Goal: Task Accomplishment & Management: Manage account settings

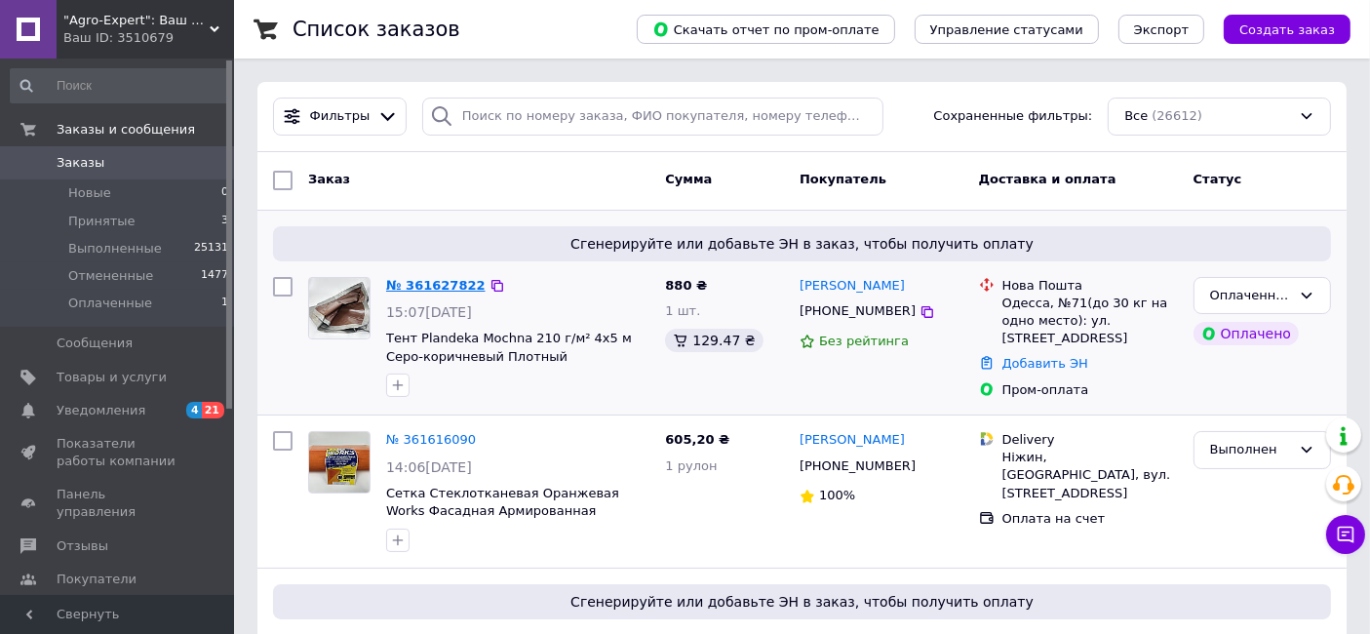
click at [423, 280] on link "№ 361627822" at bounding box center [435, 285] width 99 height 15
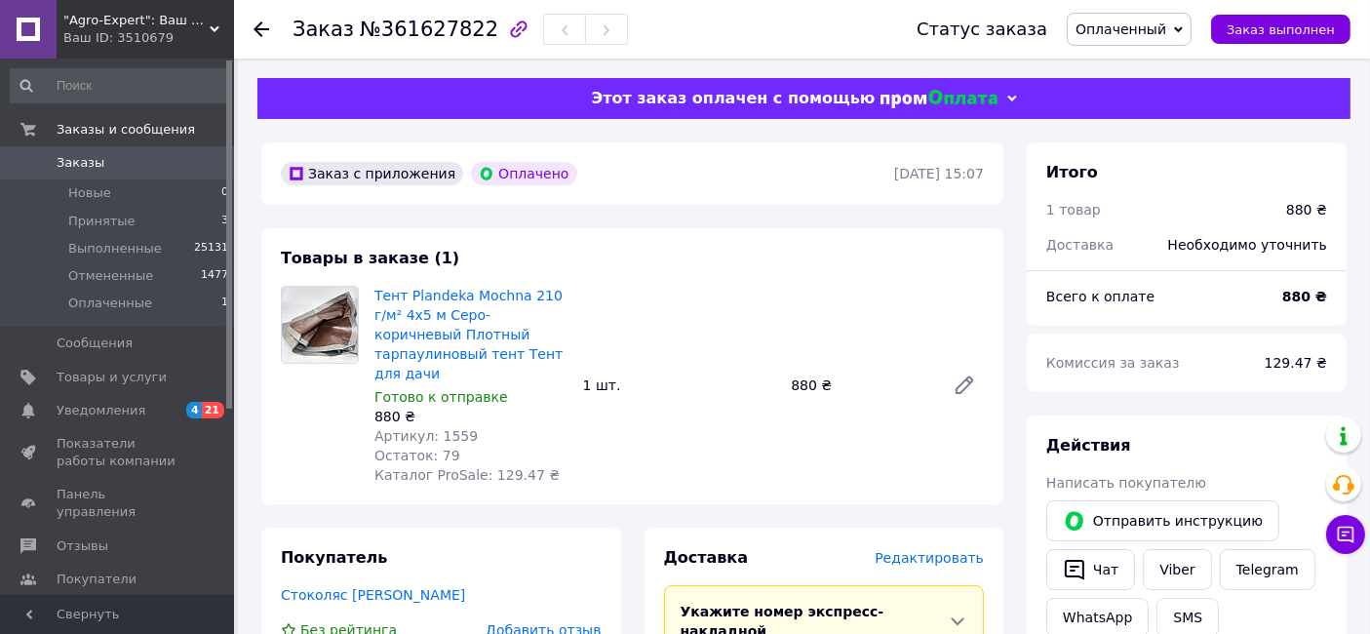
click at [448, 31] on span "№361627822" at bounding box center [429, 29] width 138 height 23
copy span "361627822"
click at [1298, 304] on b "880 ₴" at bounding box center [1304, 297] width 45 height 16
click at [1299, 303] on b "880 ₴" at bounding box center [1304, 297] width 45 height 16
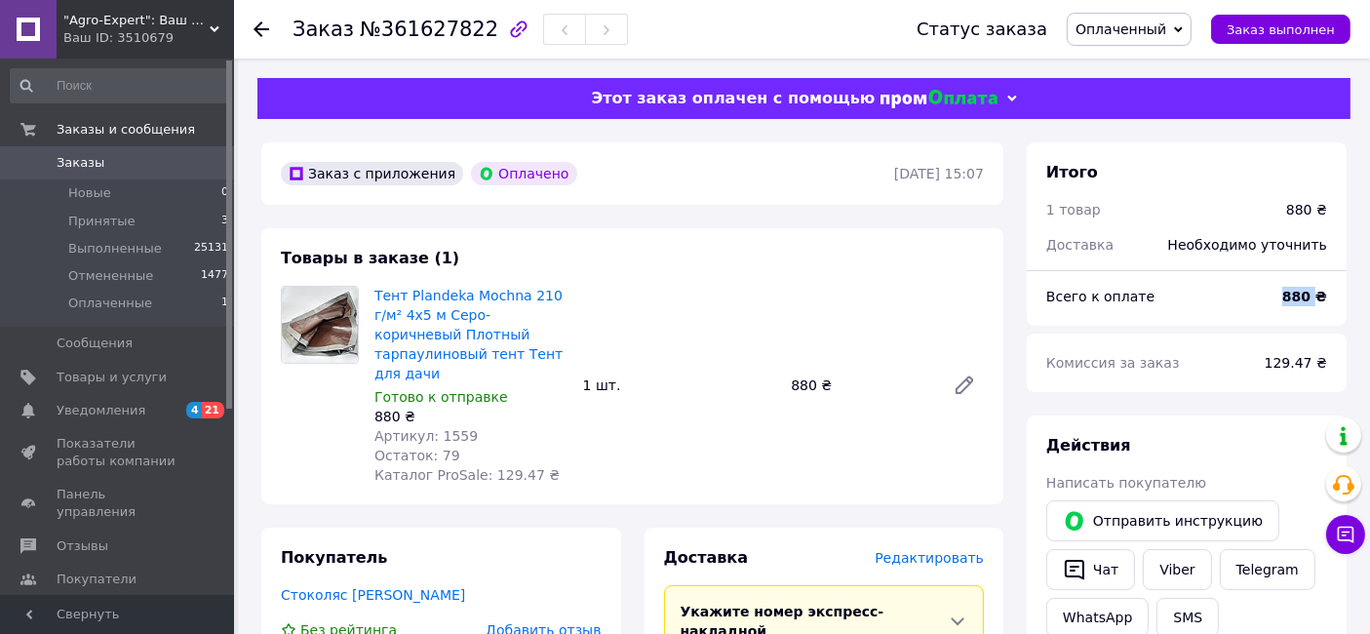
copy b "880"
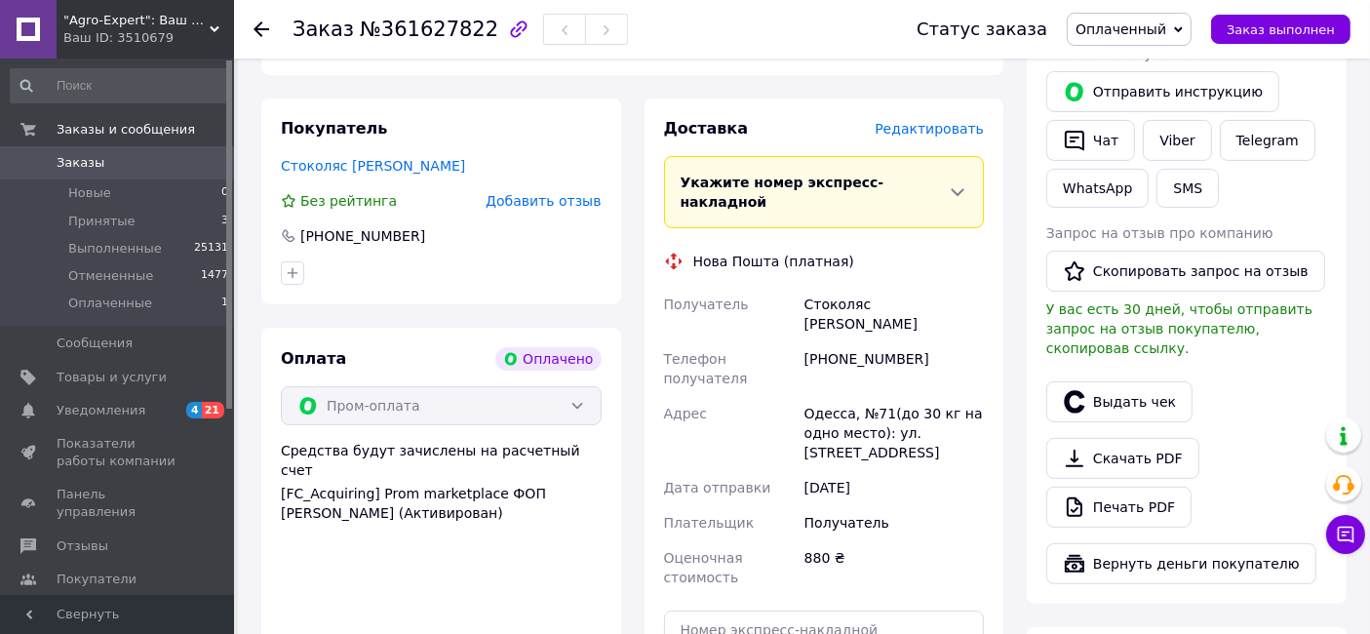
scroll to position [433, 0]
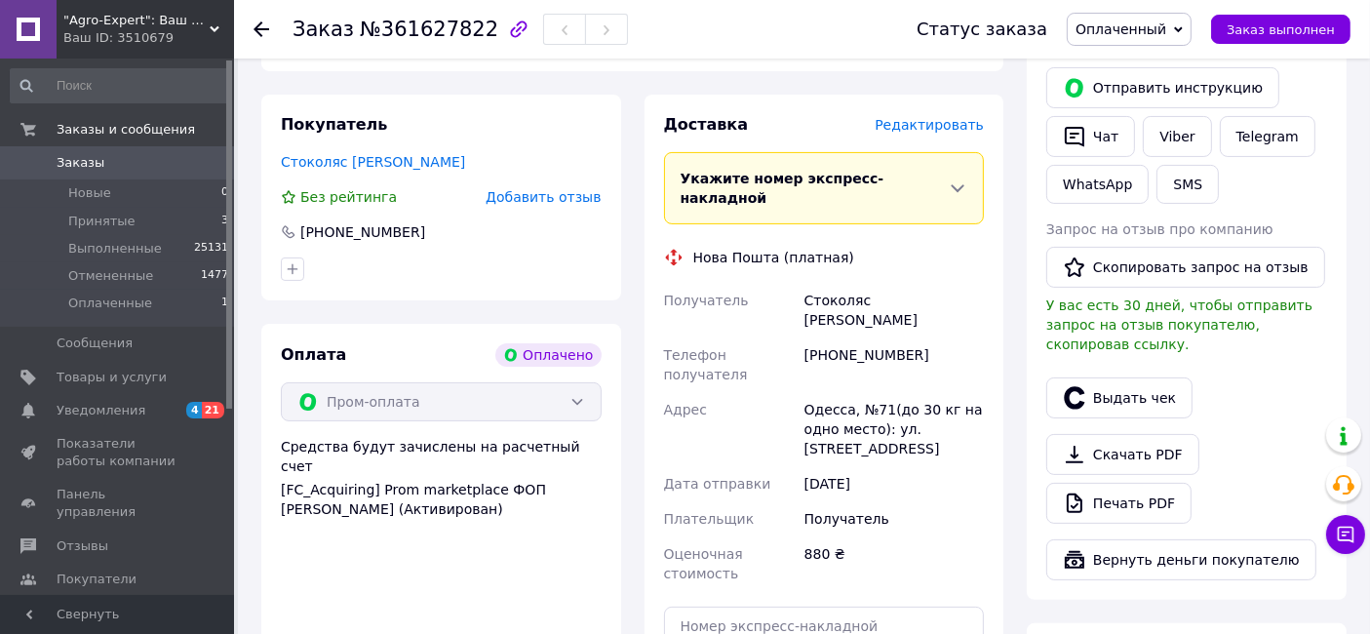
click at [833, 337] on div "[PHONE_NUMBER]" at bounding box center [894, 364] width 187 height 55
click at [835, 337] on div "[PHONE_NUMBER]" at bounding box center [894, 364] width 187 height 55
copy div "380501859328"
click at [888, 283] on div "Стоколяс [PERSON_NAME]" at bounding box center [894, 310] width 187 height 55
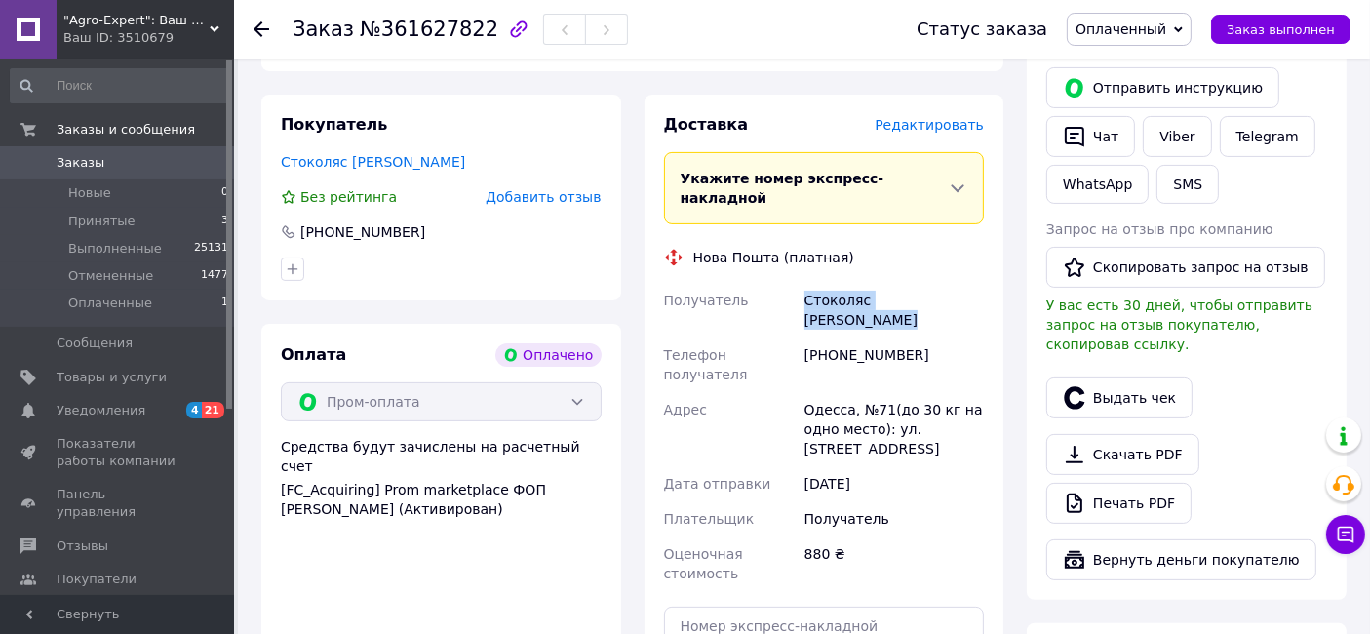
click at [888, 283] on div "Стоколяс [PERSON_NAME]" at bounding box center [894, 310] width 187 height 55
copy div "Стоколяс [PERSON_NAME]"
click at [891, 392] on div "Одесса, №71(до 30 кг на одно место): ул. [STREET_ADDRESS]" at bounding box center [894, 429] width 187 height 74
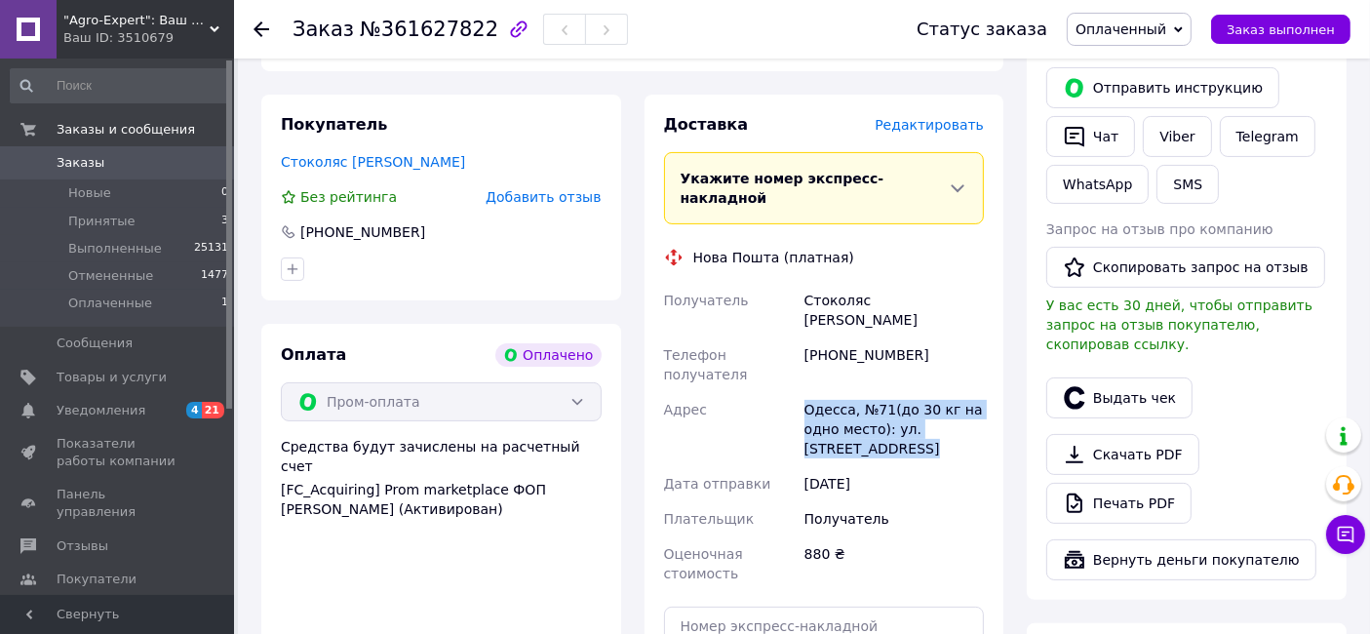
click at [891, 392] on div "Одесса, №71(до 30 кг на одно место): ул. [STREET_ADDRESS]" at bounding box center [894, 429] width 187 height 74
copy div "Одесса, №71(до 30 кг на одно место): ул. [STREET_ADDRESS]"
drag, startPoint x: 1152, startPoint y: 20, endPoint x: 1157, endPoint y: 50, distance: 29.7
click at [1151, 21] on span "Оплаченный" at bounding box center [1121, 29] width 91 height 16
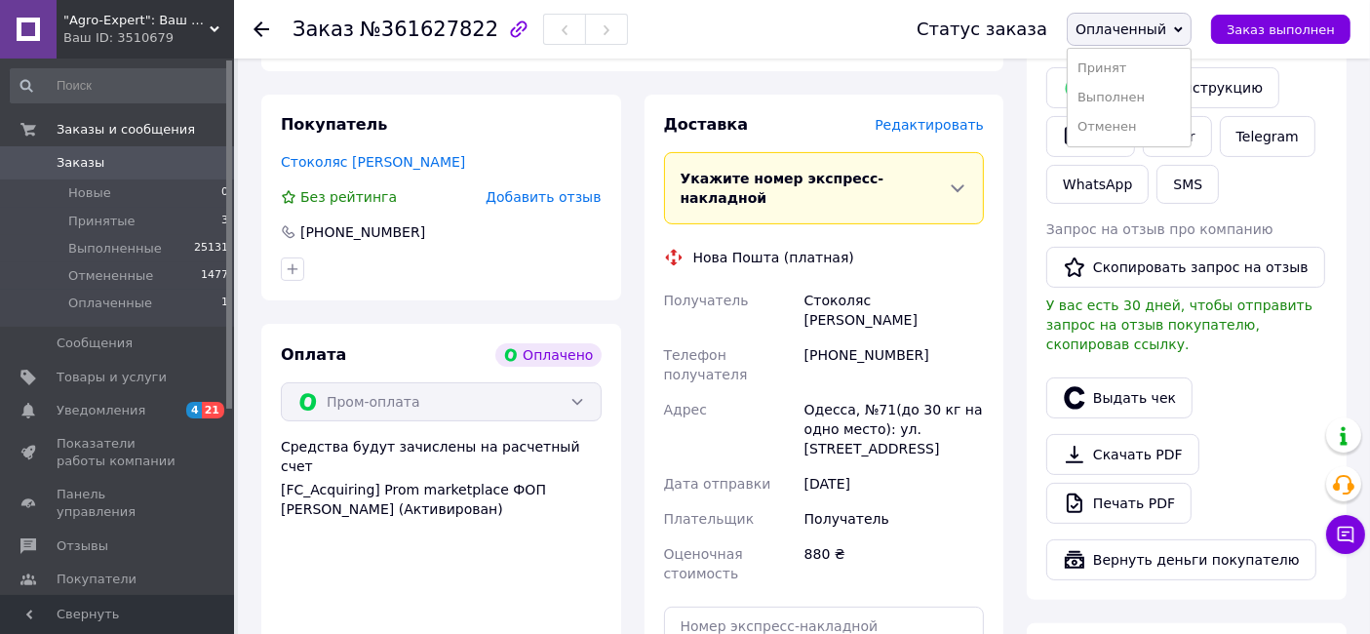
click at [1157, 50] on ul "Принят Выполнен [PERSON_NAME]" at bounding box center [1129, 97] width 125 height 99
click at [1157, 38] on span "Оплаченный" at bounding box center [1129, 29] width 125 height 33
click at [1157, 61] on li "Принят" at bounding box center [1129, 68] width 123 height 29
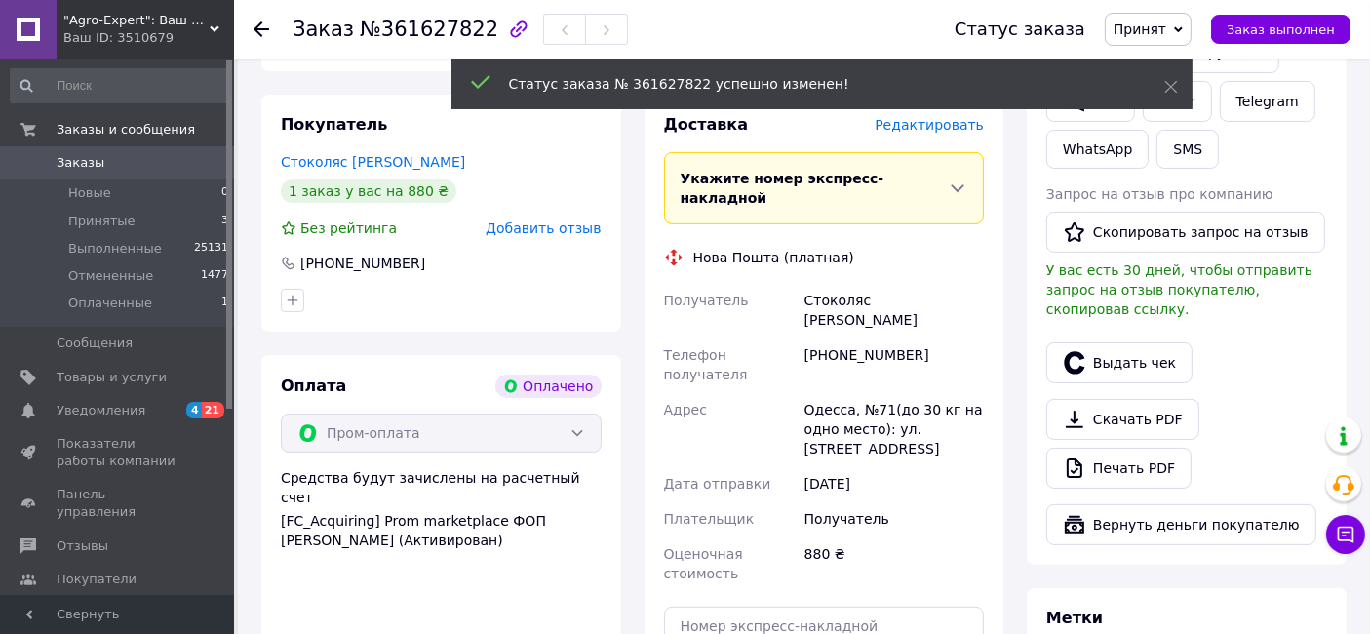
click at [936, 111] on div "Статус заказа № 361627822 успешно изменен!" at bounding box center [821, 87] width 741 height 56
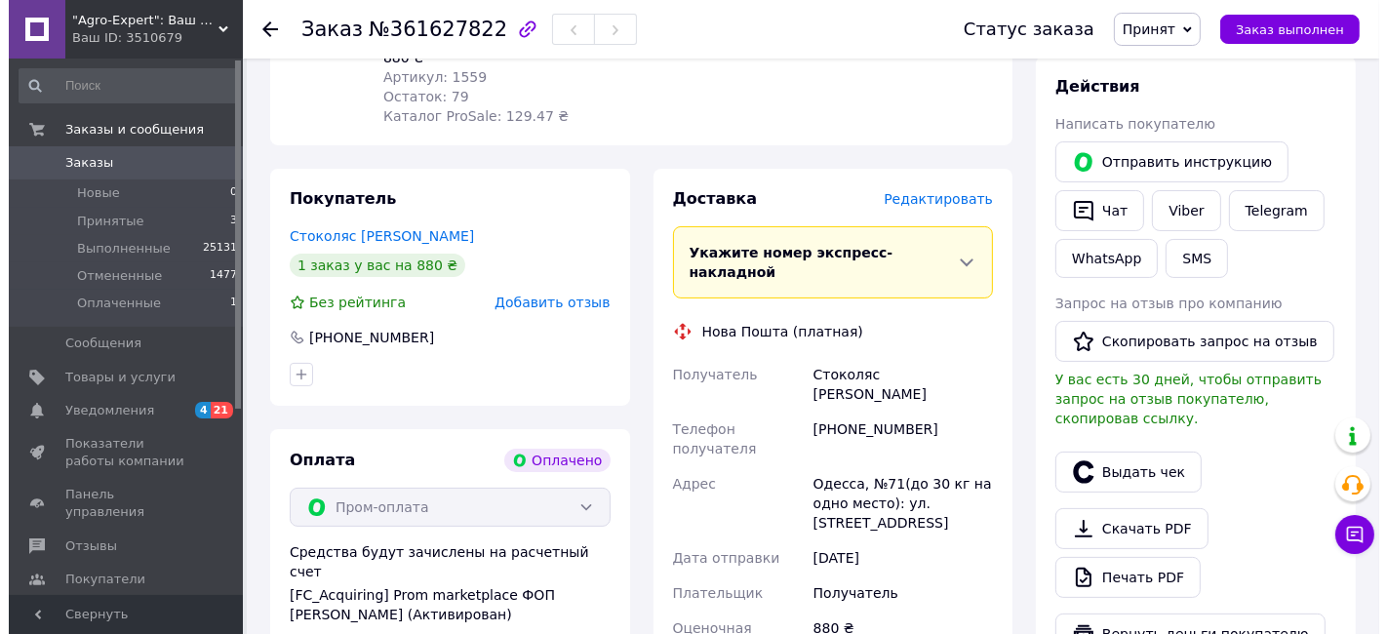
scroll to position [325, 0]
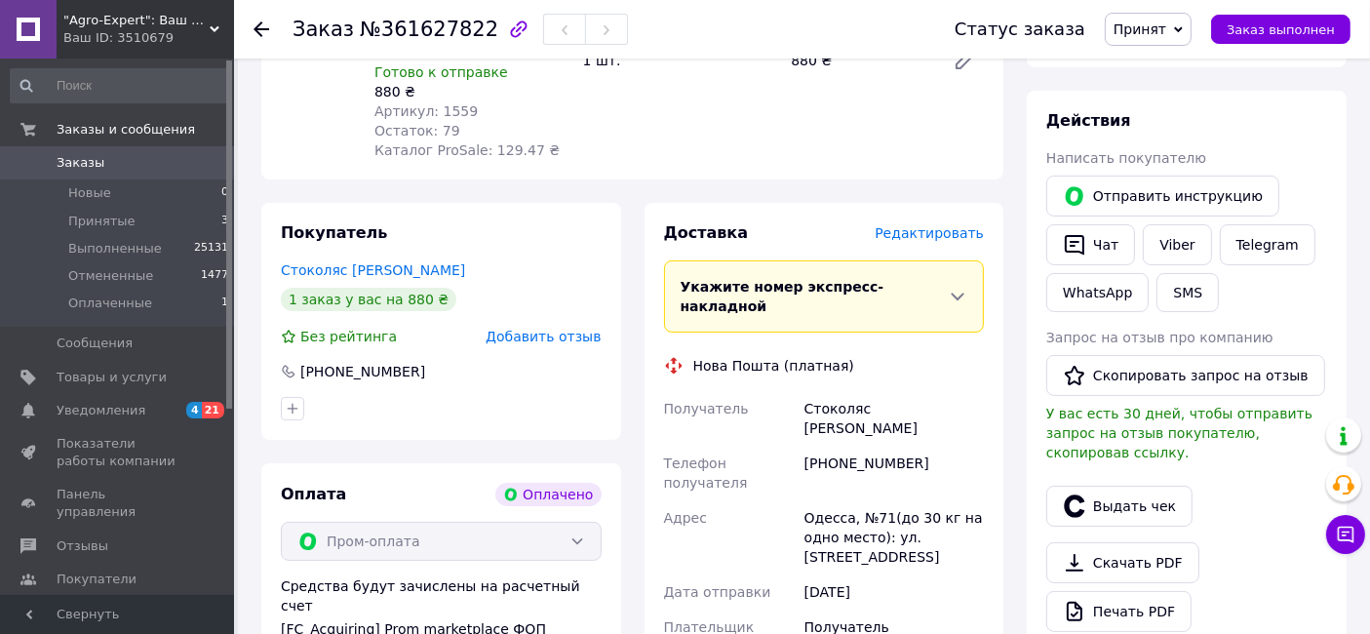
click at [931, 225] on span "Редактировать" at bounding box center [929, 233] width 109 height 16
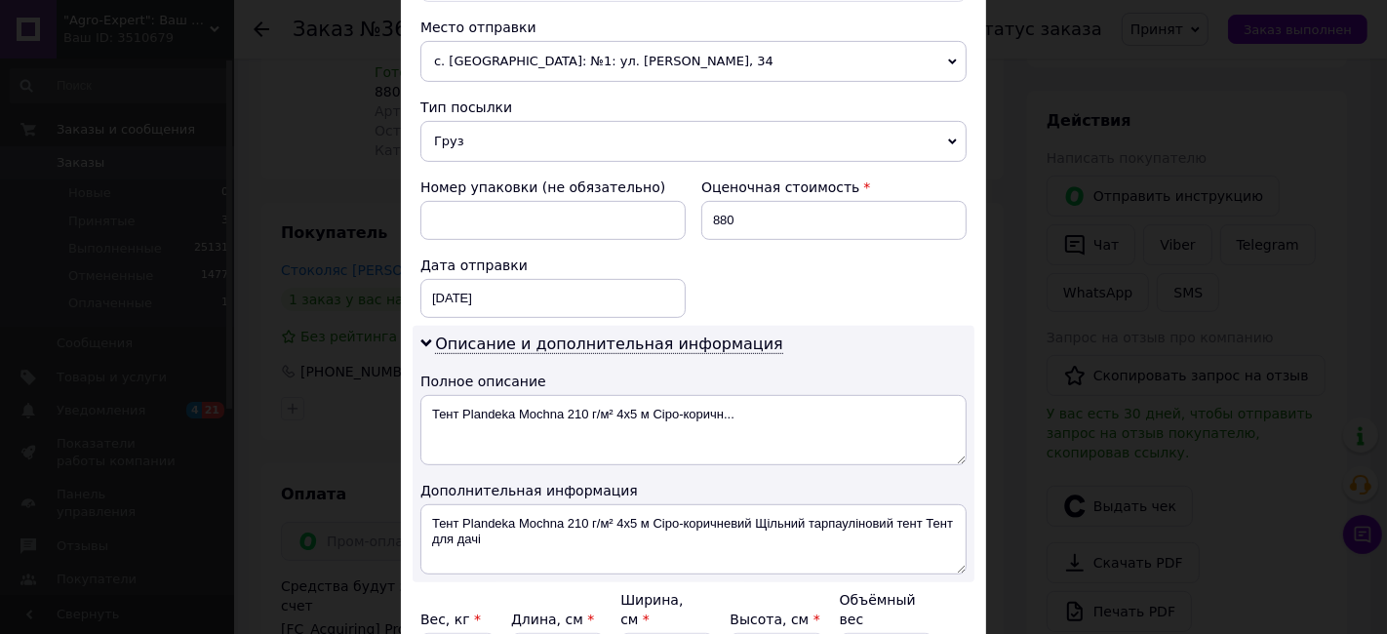
scroll to position [758, 0]
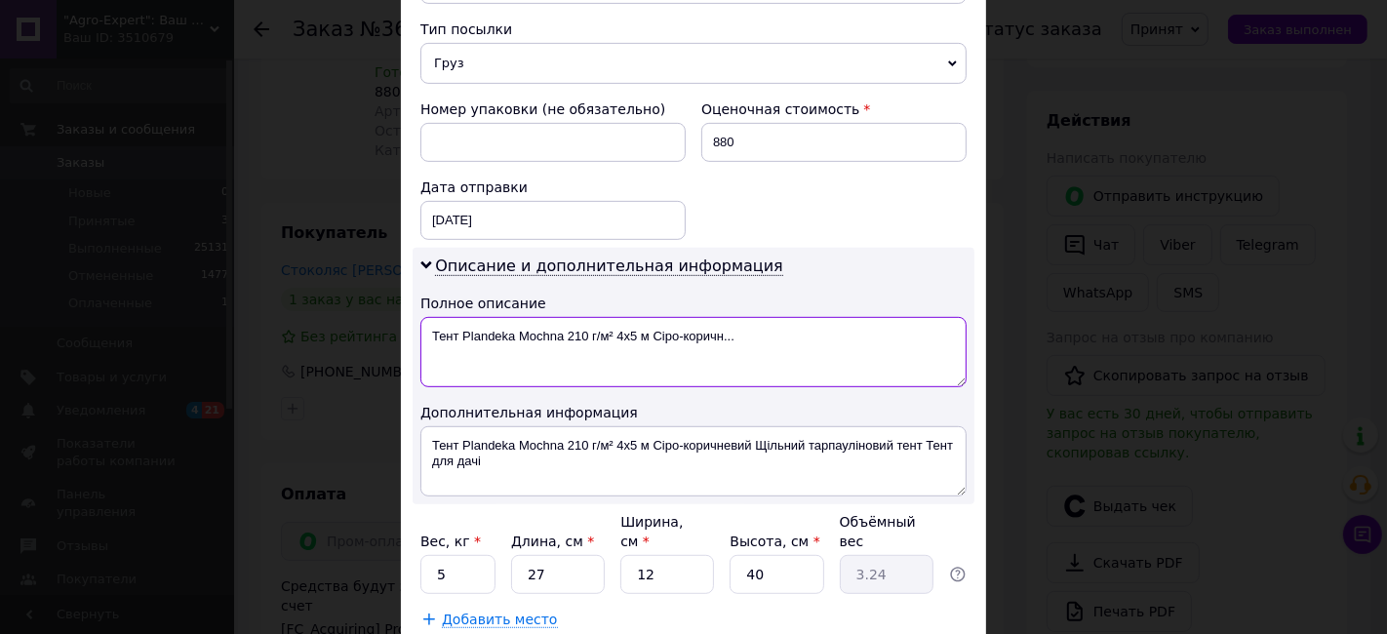
click at [572, 353] on textarea "Тент Plandeka Mochna 210 г/м² 4х5 м Сіро-коричн..." at bounding box center [693, 352] width 546 height 70
type textarea "39"
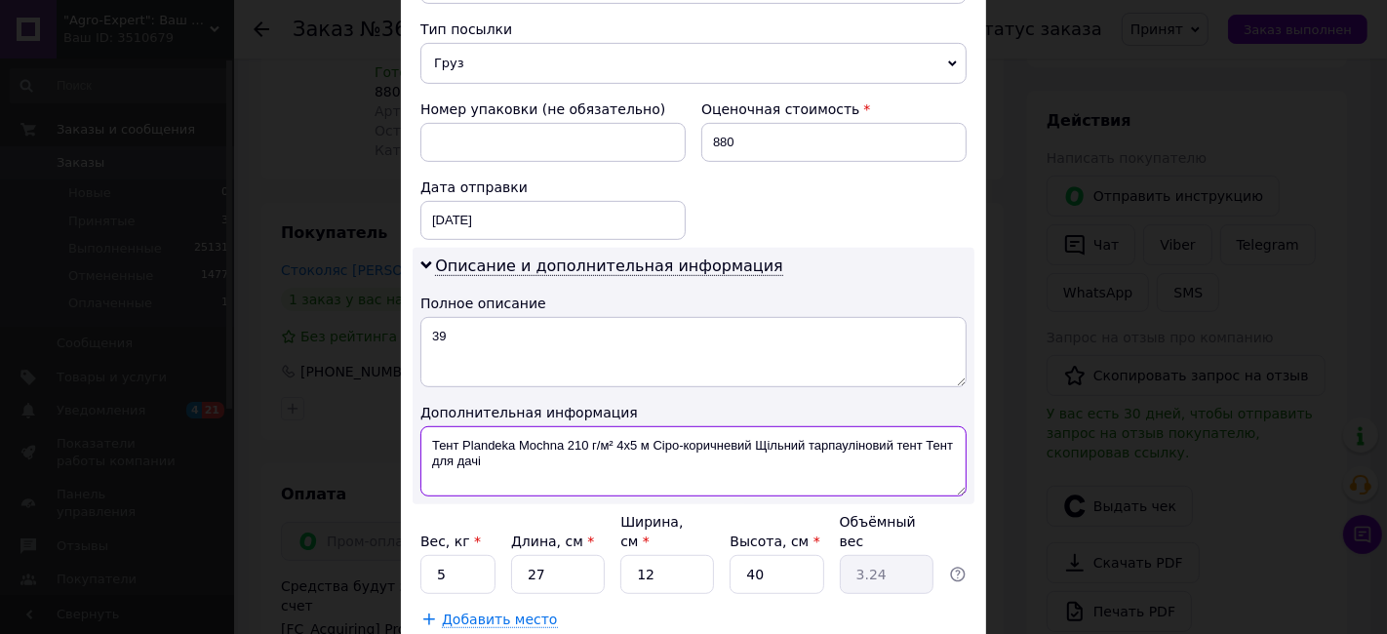
click at [557, 443] on textarea "Тент Plandeka Mochna 210 г/м² 4х5 м Сіро-коричневий Щільний тарпауліновий тент …" at bounding box center [693, 461] width 546 height 70
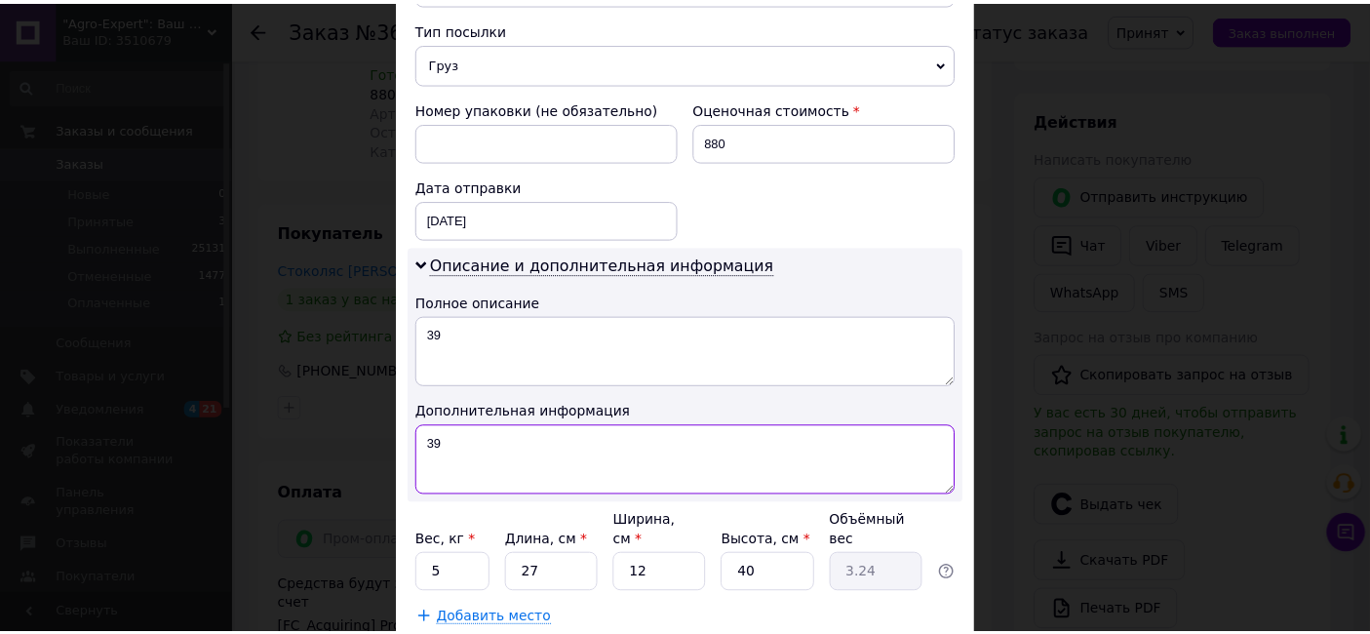
scroll to position [866, 0]
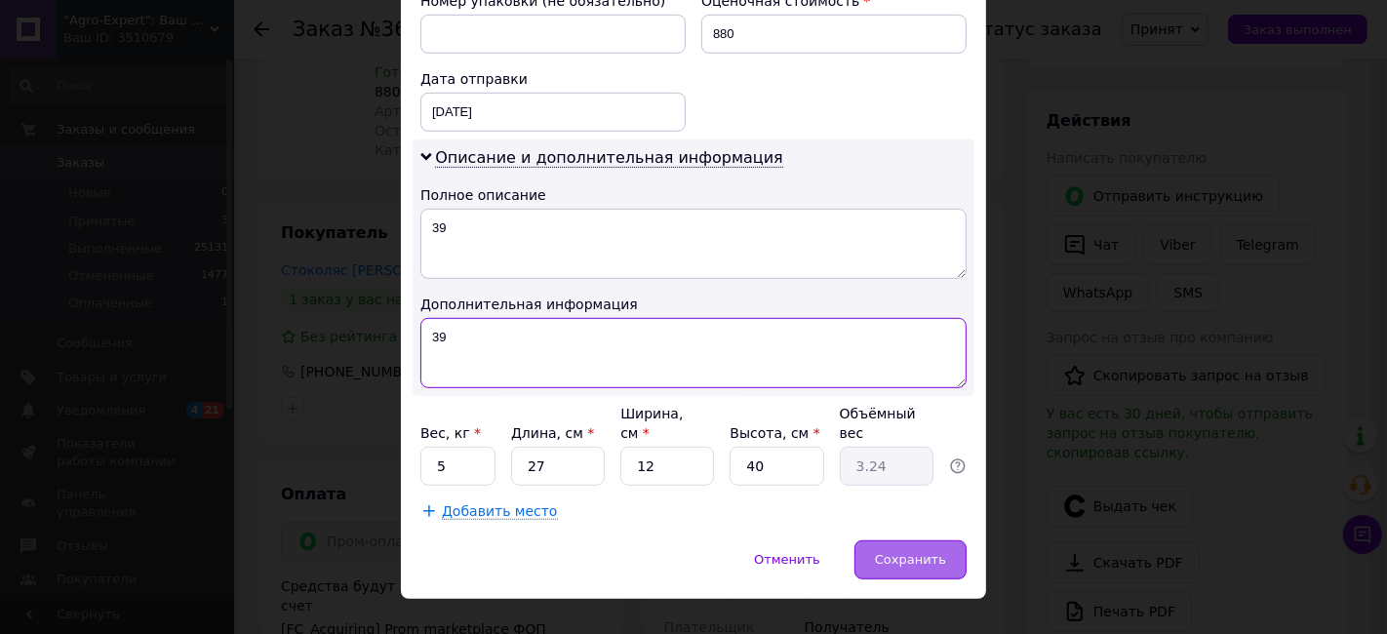
type textarea "39"
click at [915, 552] on span "Сохранить" at bounding box center [910, 559] width 71 height 15
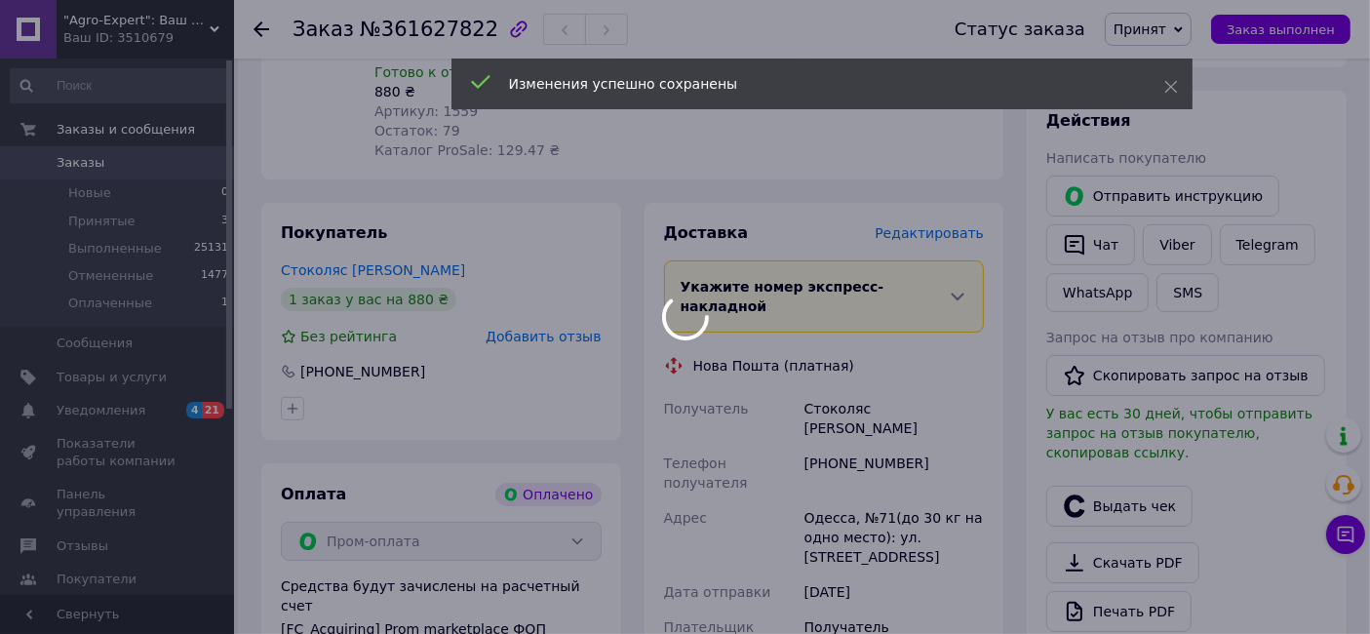
scroll to position [758, 0]
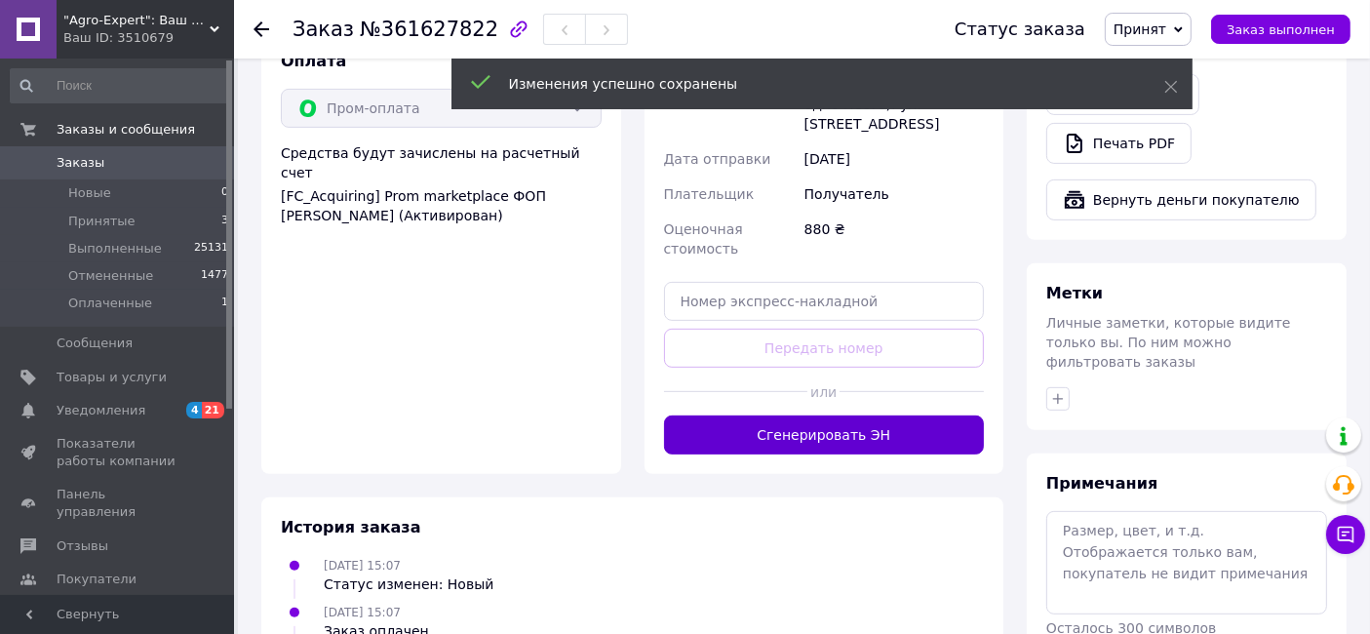
click at [839, 415] on button "Сгенерировать ЭН" at bounding box center [824, 434] width 321 height 39
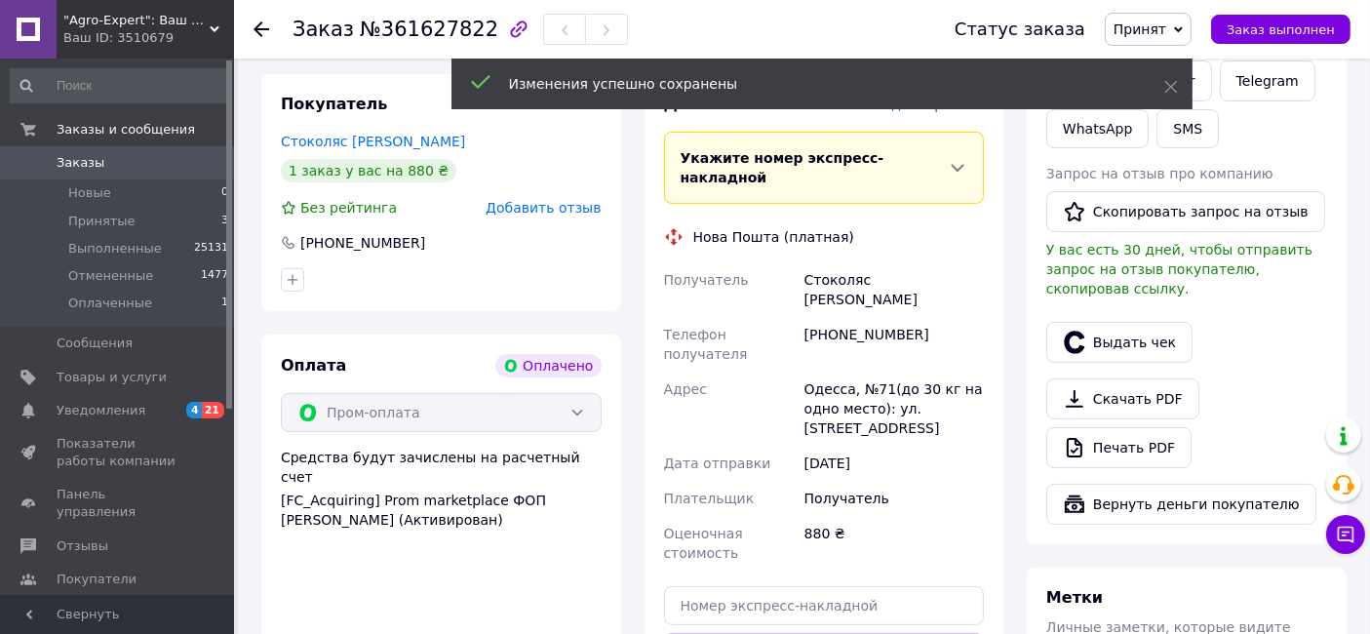
scroll to position [433, 0]
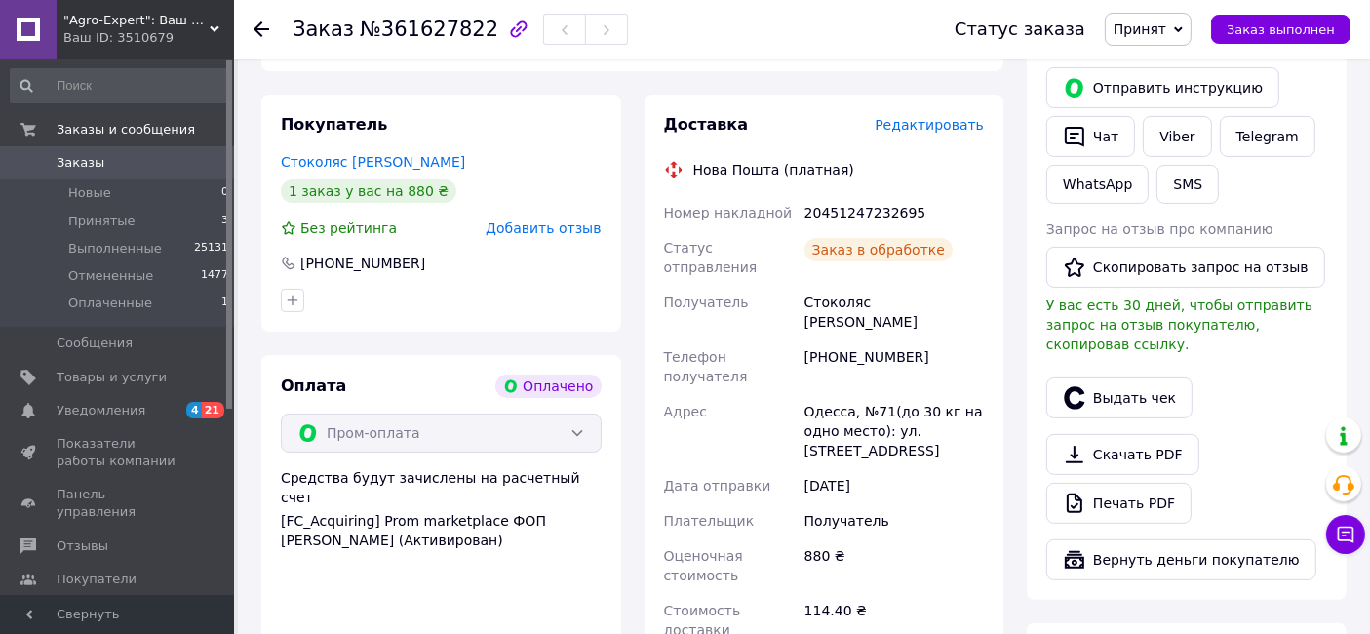
click at [866, 195] on div "20451247232695" at bounding box center [894, 212] width 187 height 35
copy div "20451247232695"
click at [1192, 36] on span "Принят" at bounding box center [1148, 29] width 87 height 33
click at [1164, 63] on li "Выполнен" at bounding box center [1157, 68] width 103 height 29
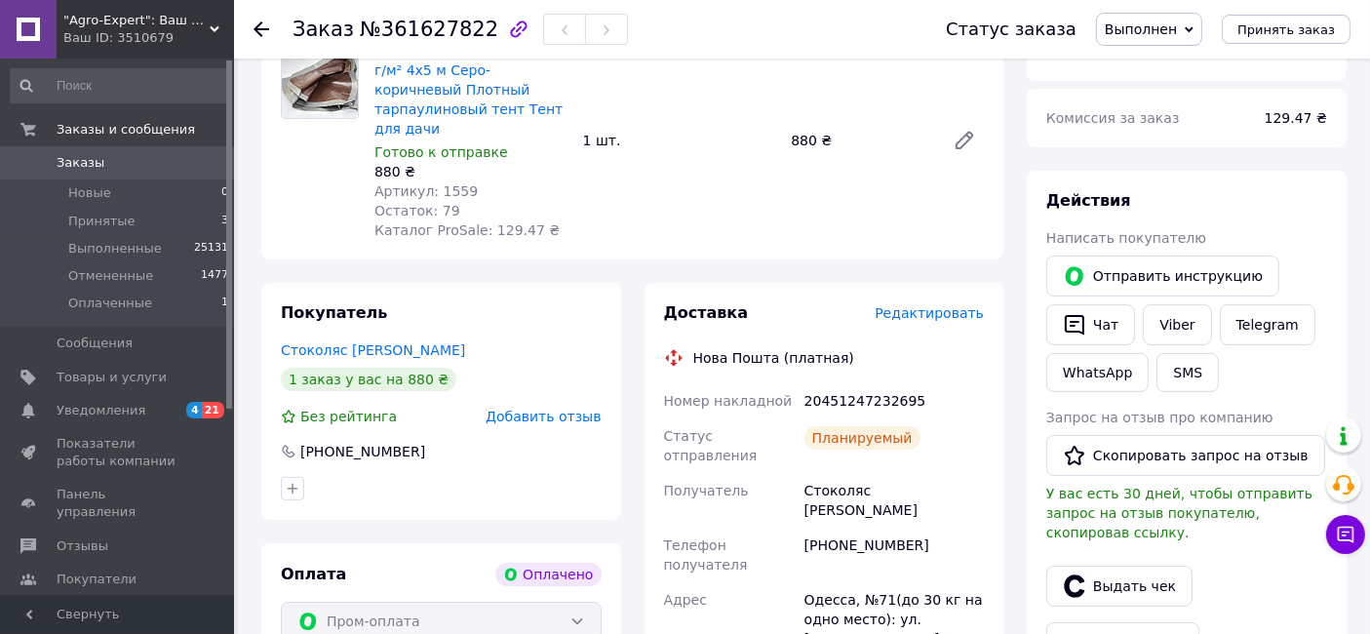
scroll to position [0, 0]
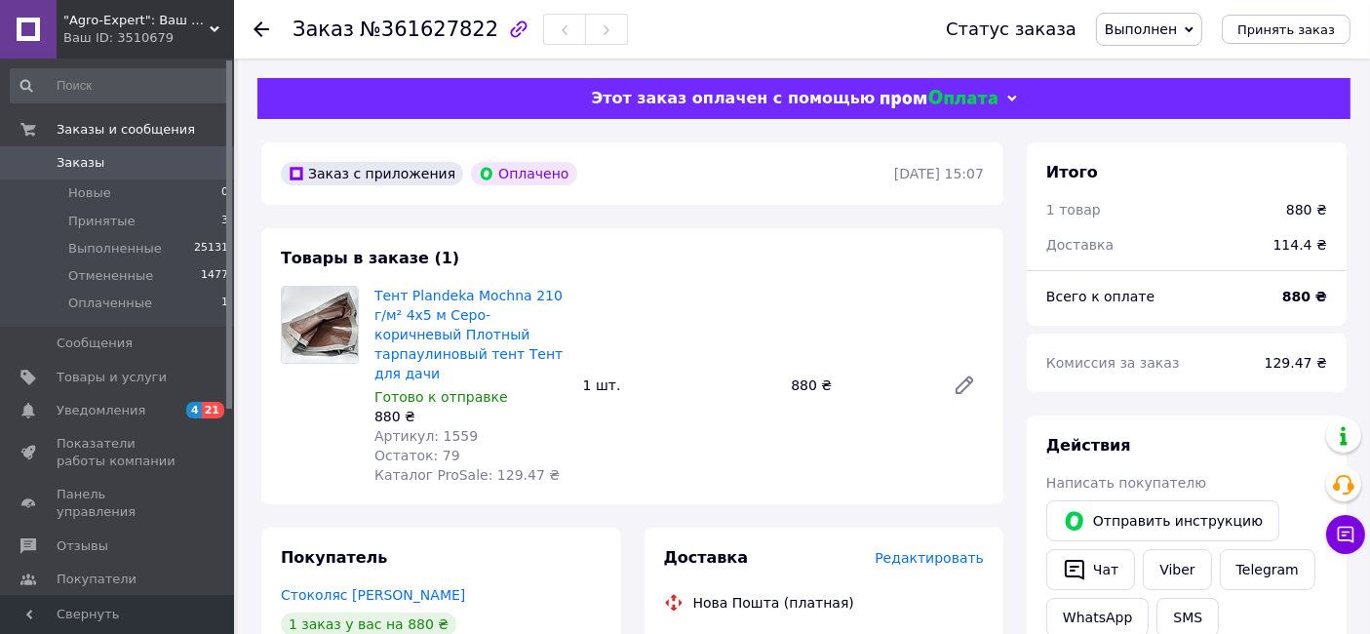
click at [168, 159] on span "Заказы" at bounding box center [119, 163] width 124 height 18
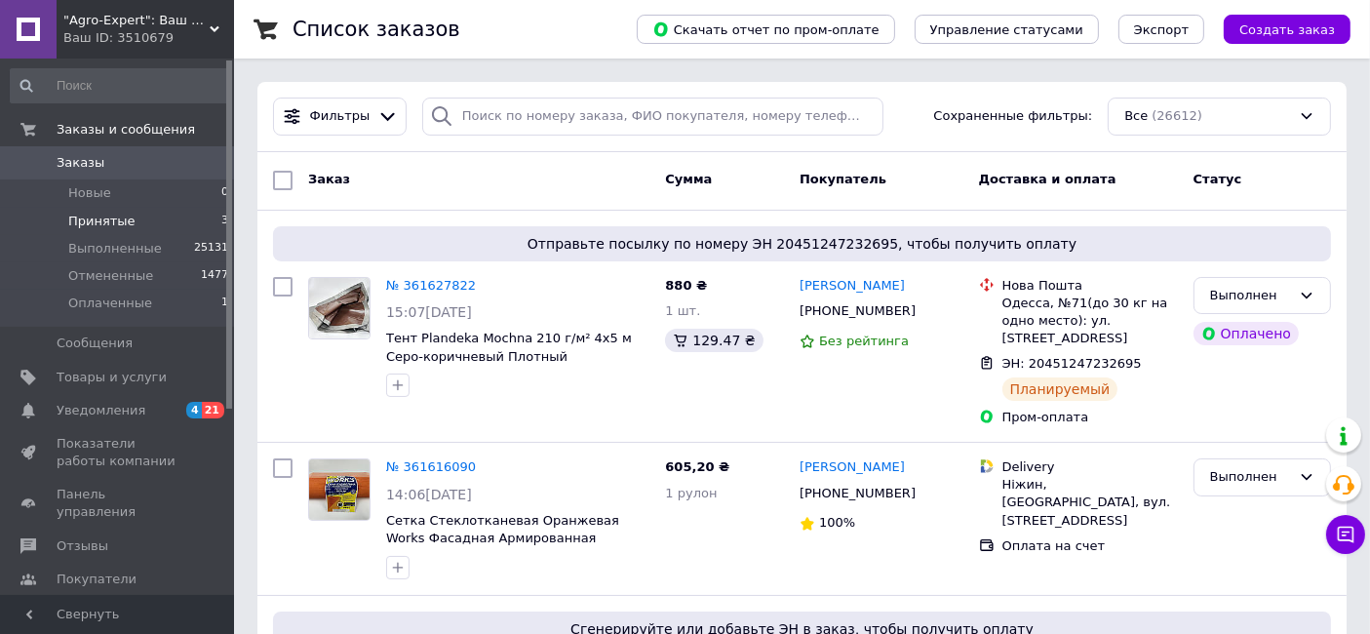
click at [161, 224] on li "Принятые 3" at bounding box center [120, 221] width 240 height 27
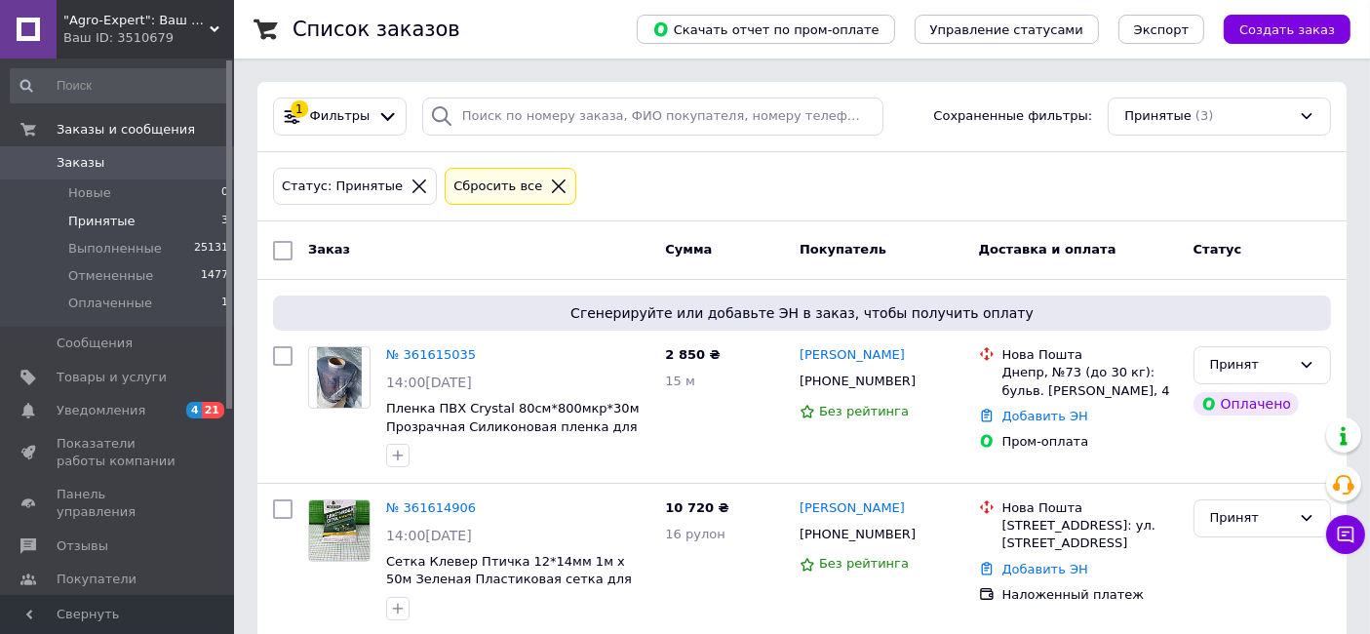
click at [99, 167] on span "Заказы" at bounding box center [119, 163] width 124 height 18
